Goal: Transaction & Acquisition: Register for event/course

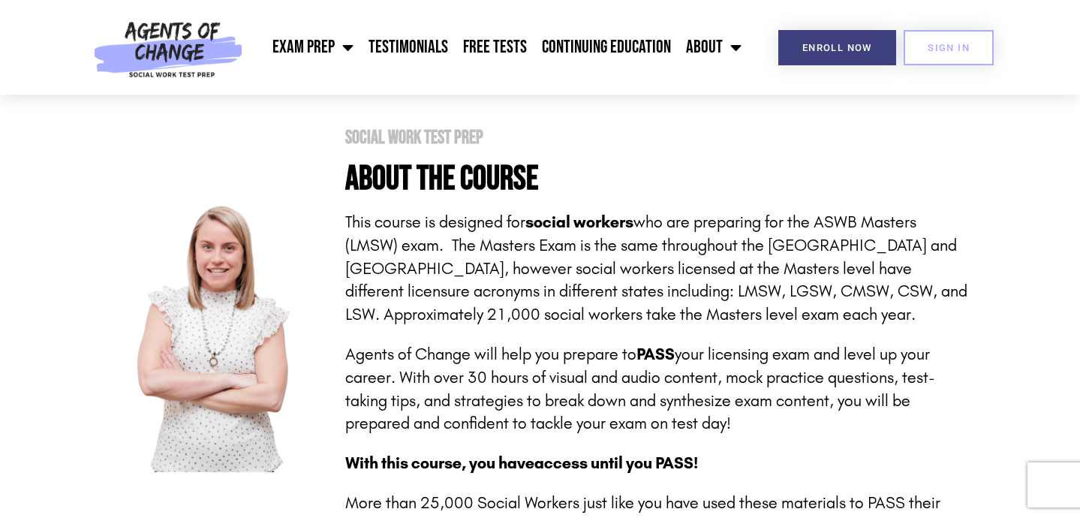
scroll to position [290, 0]
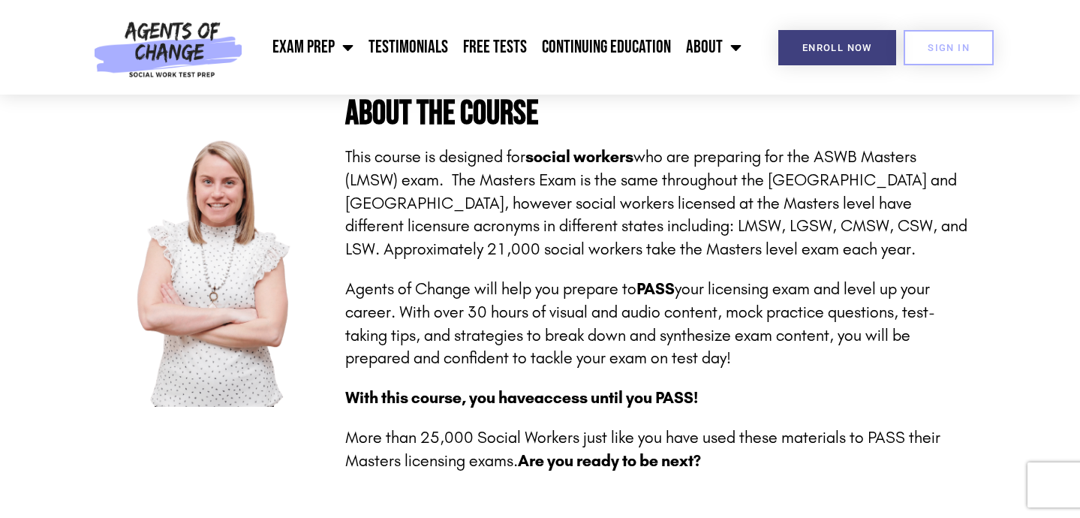
scroll to position [303, 0]
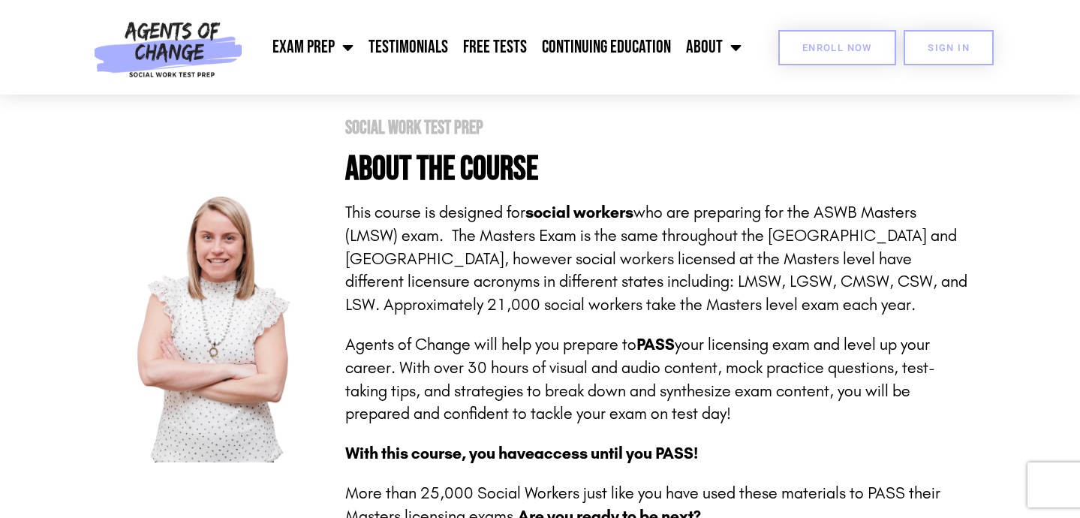
click at [830, 47] on span "Enroll Now" at bounding box center [838, 48] width 70 height 10
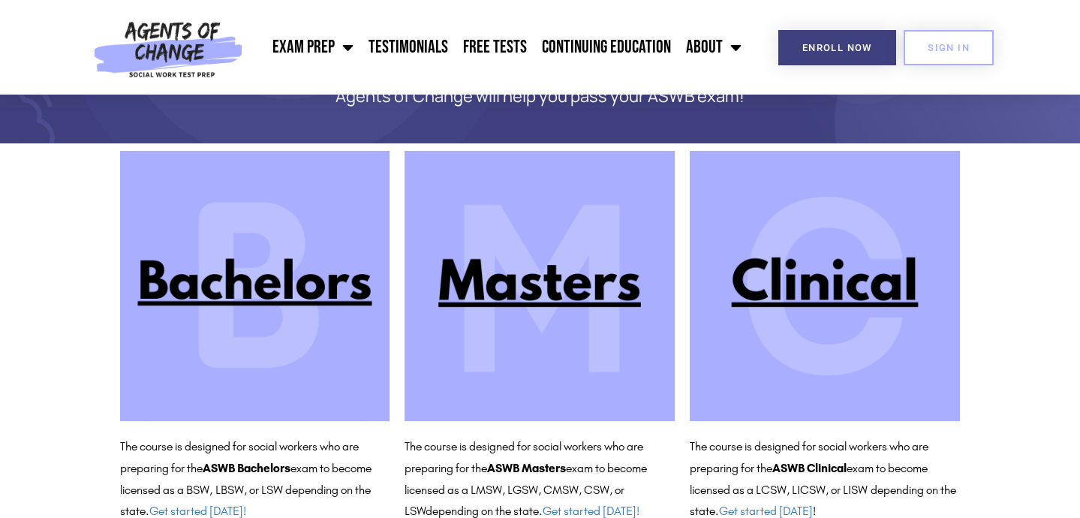
scroll to position [81, 0]
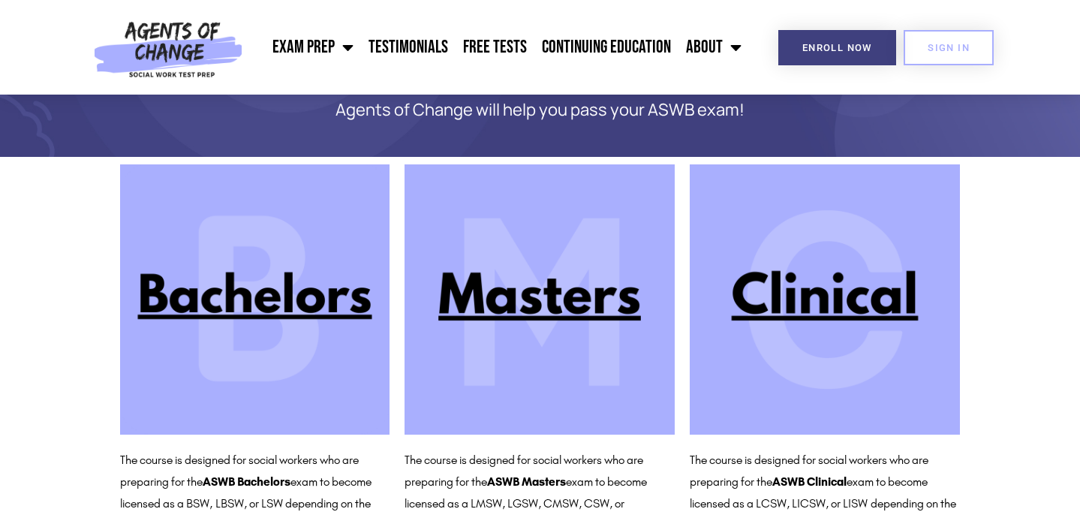
click at [559, 309] on img at bounding box center [540, 299] width 270 height 270
